Goal: Find specific fact: Find specific fact

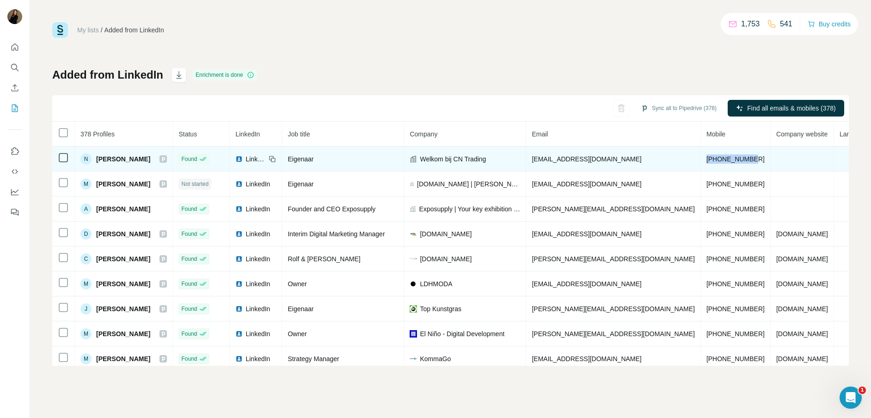
drag, startPoint x: 698, startPoint y: 160, endPoint x: 653, endPoint y: 160, distance: 44.4
click at [701, 160] on td "[PHONE_NUMBER]" at bounding box center [736, 159] width 70 height 25
copy span "[PHONE_NUMBER]"
